Goal: Task Accomplishment & Management: Manage account settings

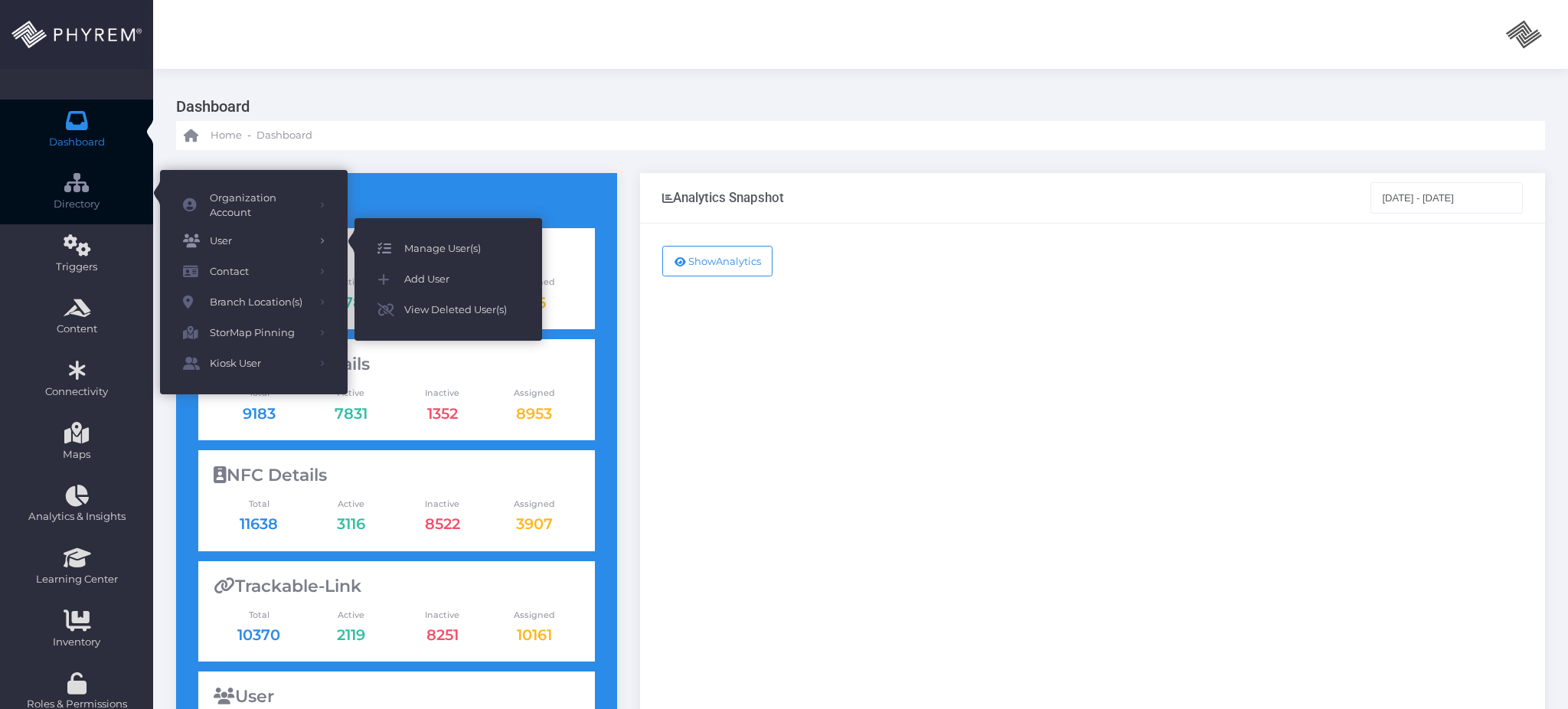
click at [460, 255] on span "Manage User(s)" at bounding box center [461, 249] width 115 height 20
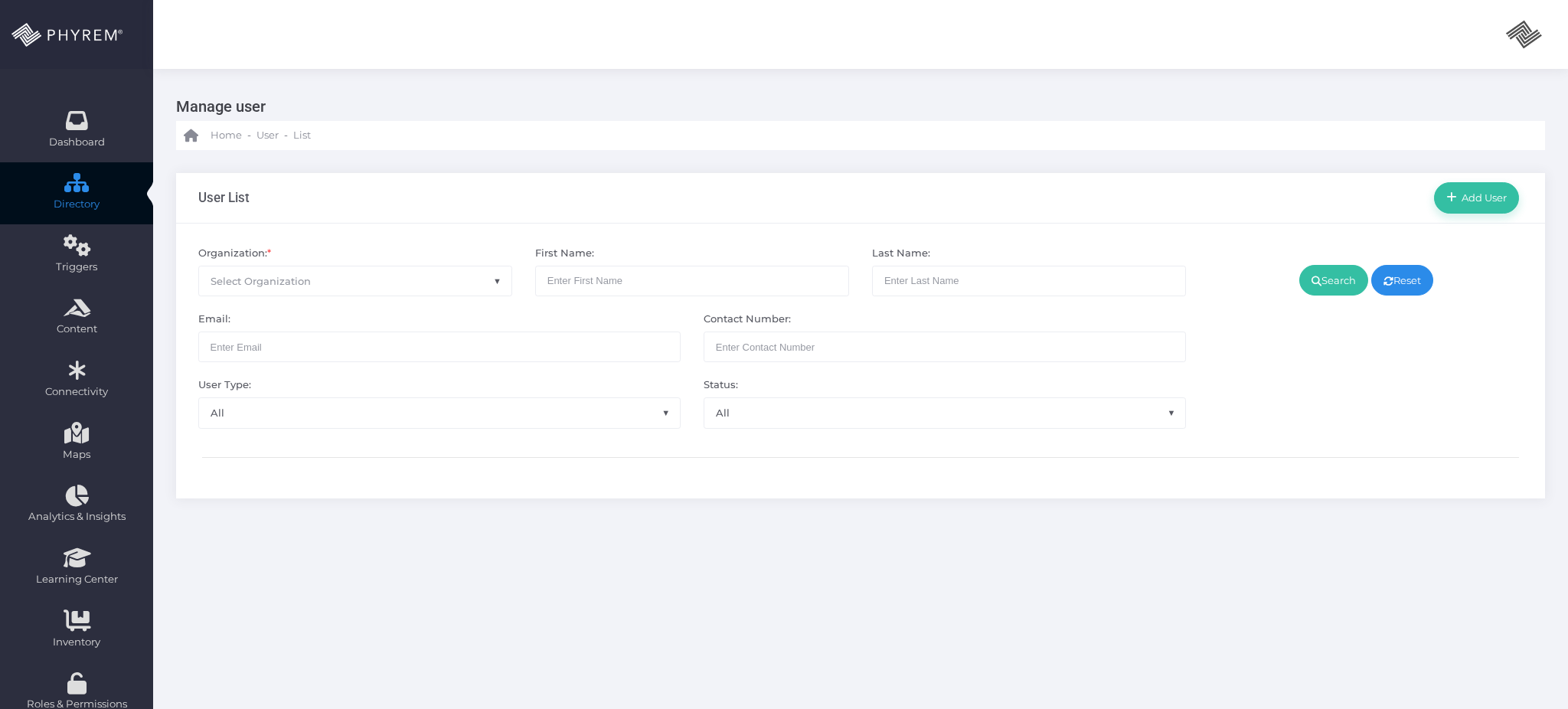
click at [367, 281] on span "Select Organization" at bounding box center [355, 281] width 313 height 29
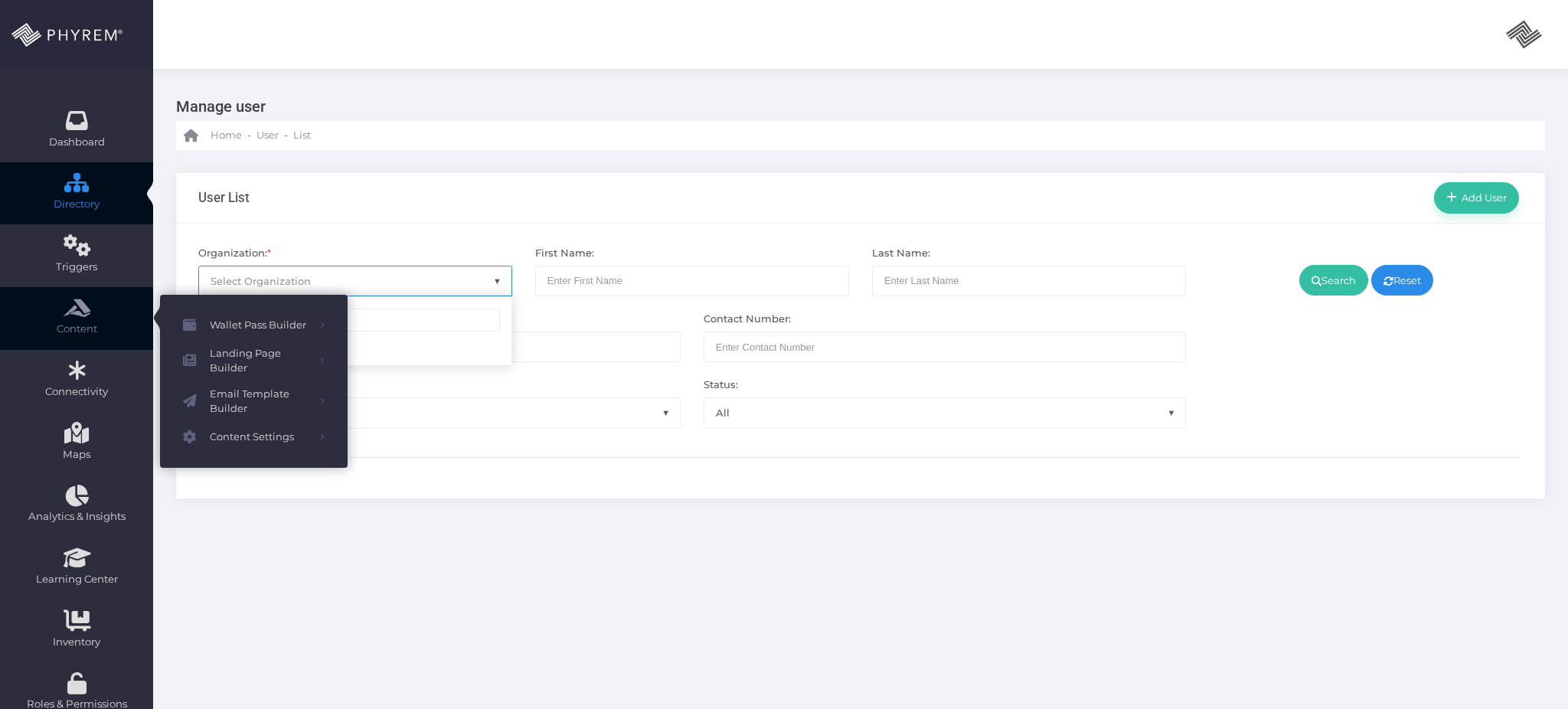
drag, startPoint x: 372, startPoint y: 325, endPoint x: 117, endPoint y: 316, distance: 255.2
click at [108, 315] on body "admin admin admin admin info@phyrem.com Account ID: 0 User ID: 1 Section My Pro…" at bounding box center [784, 354] width 1568 height 709
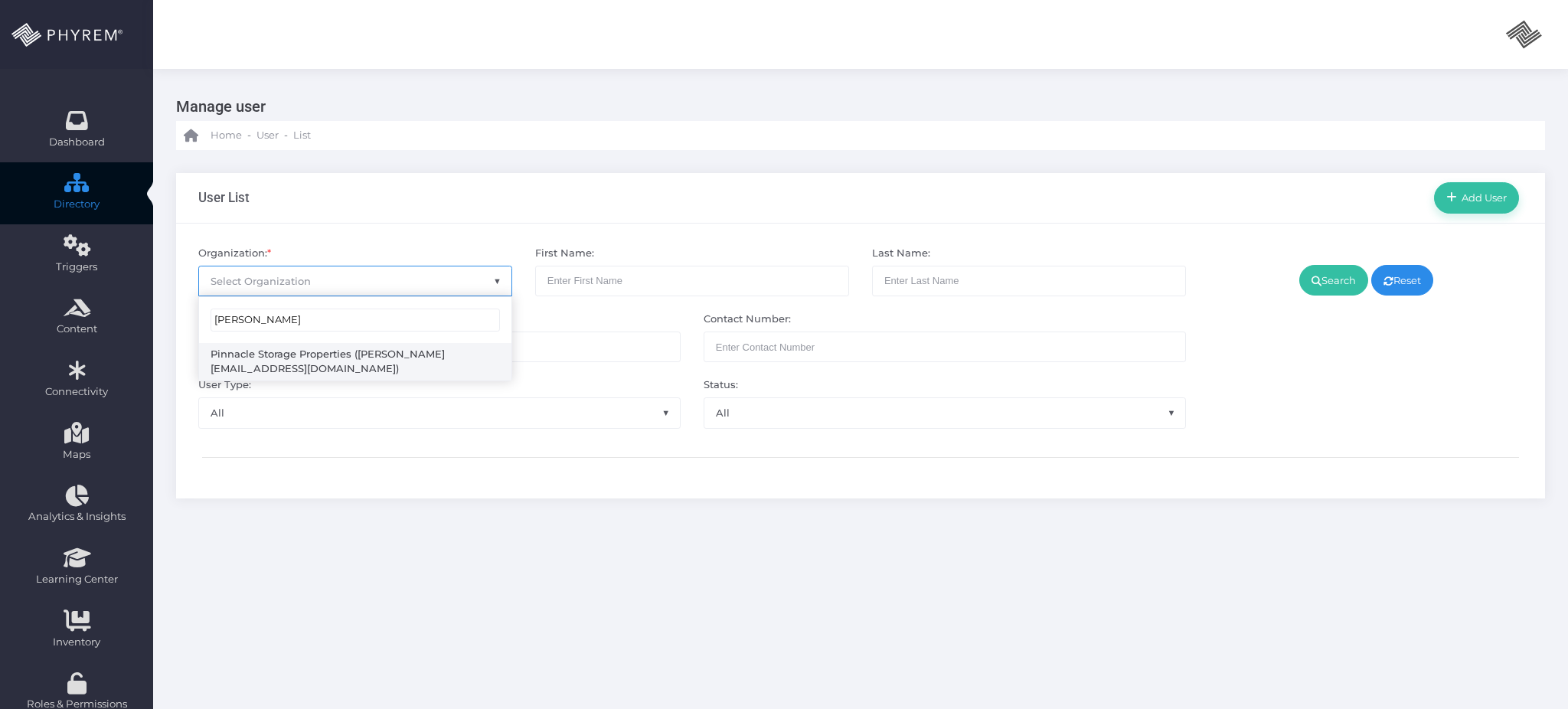
type input "amanda"
select select "4799"
click at [1323, 286] on link "Search" at bounding box center [1333, 281] width 69 height 31
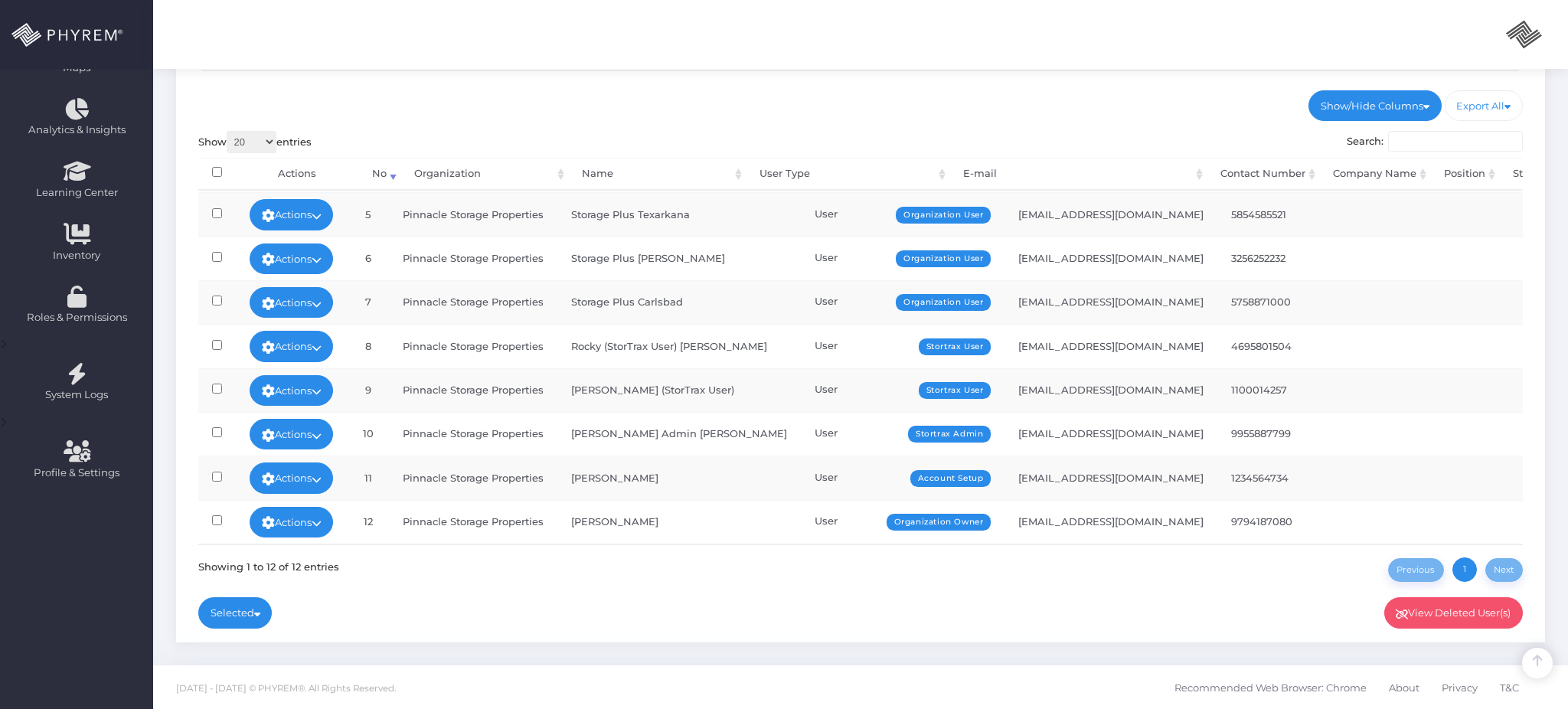
scroll to position [189, 0]
click at [311, 507] on link "Actions" at bounding box center [291, 523] width 84 height 31
click at [305, 469] on link "Sign In" at bounding box center [294, 472] width 100 height 29
